Goal: Task Accomplishment & Management: Complete application form

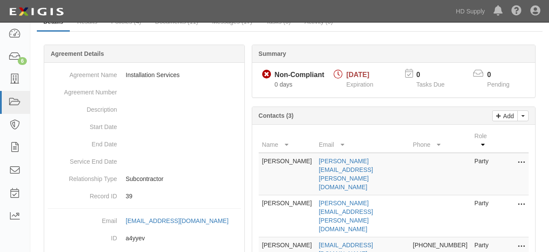
scroll to position [96, 0]
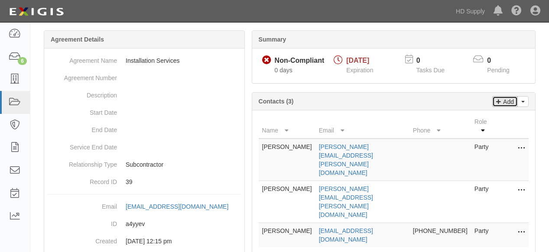
click at [505, 103] on p "Add" at bounding box center [507, 102] width 13 height 10
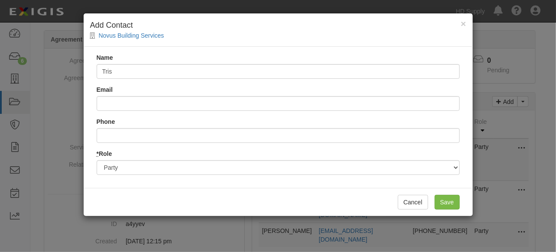
type input "[PERSON_NAME]"
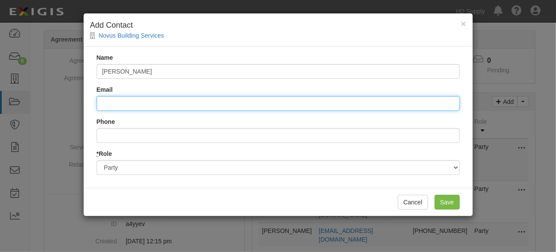
click at [151, 105] on input "Email" at bounding box center [278, 103] width 363 height 15
type input "[PERSON_NAME][DOMAIN_NAME][EMAIL_ADDRESS][DOMAIN_NAME]"
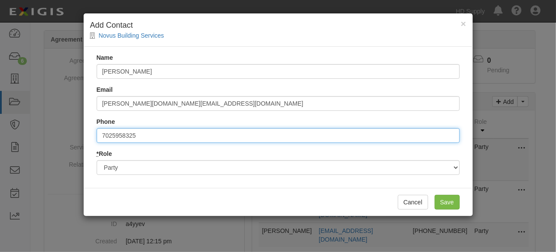
drag, startPoint x: 153, startPoint y: 136, endPoint x: 53, endPoint y: 132, distance: 99.3
click at [72, 132] on div "× Add Contact Novus Building Services Name [PERSON_NAME] Email [PERSON_NAME][DO…" at bounding box center [278, 126] width 556 height 252
type input "7252892085"
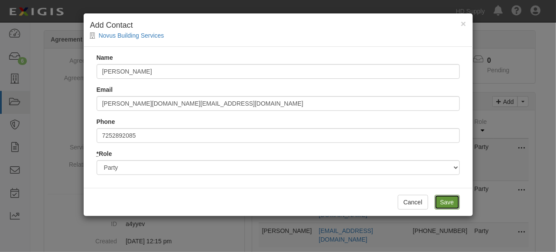
click at [448, 201] on input "Save" at bounding box center [447, 202] width 25 height 15
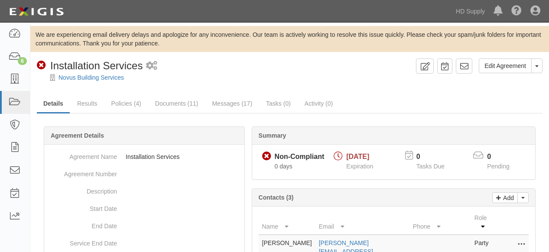
scroll to position [0, 0]
click at [78, 80] on link "Novus Building Services" at bounding box center [91, 77] width 65 height 7
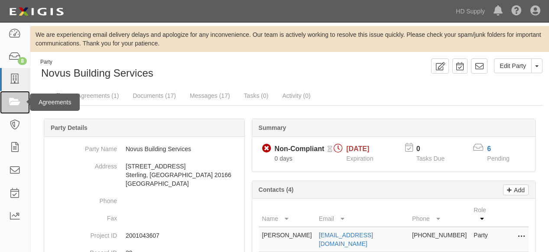
click at [17, 101] on icon at bounding box center [15, 103] width 12 height 10
